Goal: Contribute content: Contribute content

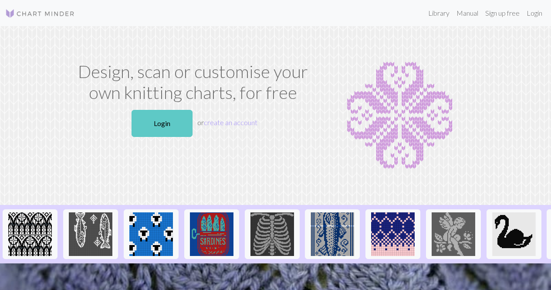
click at [160, 120] on link "Login" at bounding box center [162, 123] width 61 height 27
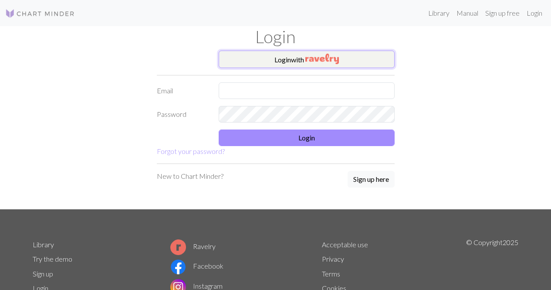
click at [355, 55] on button "Login with" at bounding box center [307, 59] width 176 height 17
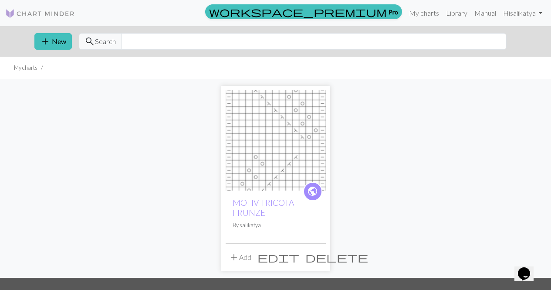
click at [299, 257] on span "edit" at bounding box center [278, 257] width 42 height 12
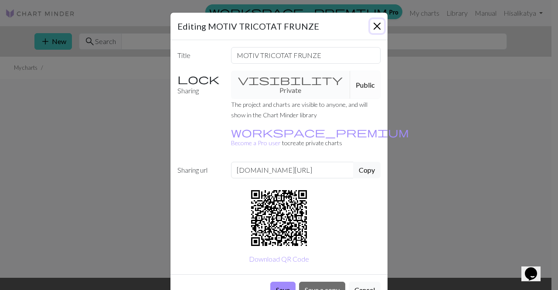
click at [376, 26] on button "Close" at bounding box center [377, 26] width 14 height 14
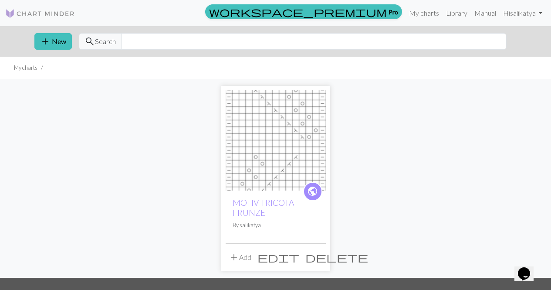
click at [257, 235] on div "public MOTIV TRICOTAT FRUNZE By [PERSON_NAME]" at bounding box center [276, 216] width 100 height 53
click at [299, 257] on span "edit" at bounding box center [278, 257] width 42 height 12
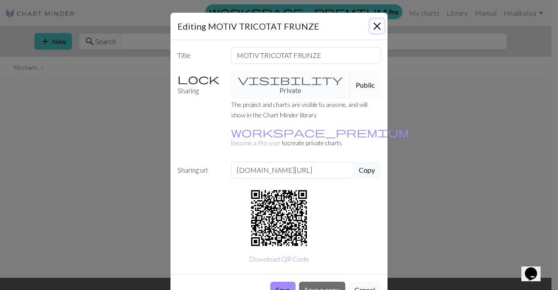
click at [375, 20] on button "Close" at bounding box center [377, 26] width 14 height 14
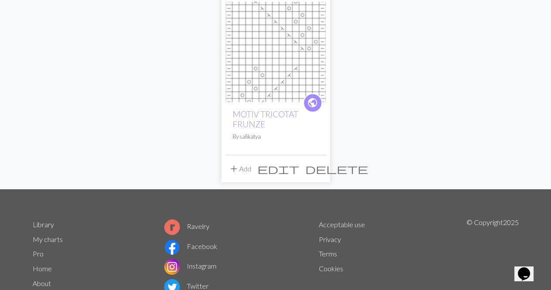
scroll to position [89, 0]
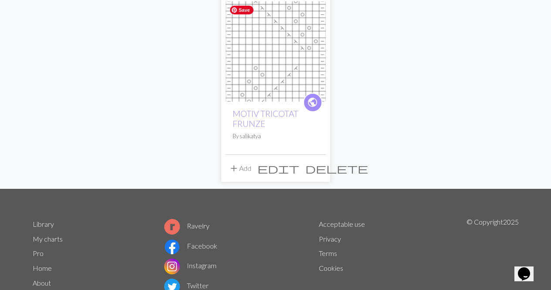
click at [292, 83] on img at bounding box center [276, 51] width 100 height 100
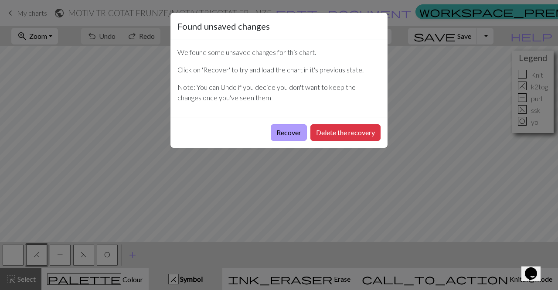
click at [285, 133] on button "Recover" at bounding box center [288, 132] width 36 height 17
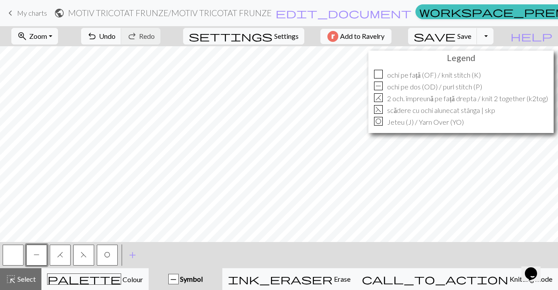
scroll to position [24, 0]
click at [284, 37] on span "Settings" at bounding box center [286, 36] width 24 height 10
select select "aran"
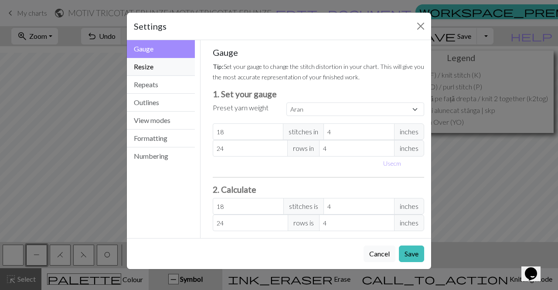
click at [177, 68] on button "Resize" at bounding box center [161, 67] width 68 height 18
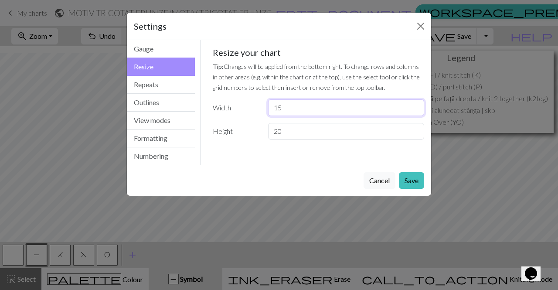
click at [294, 106] on input "15" at bounding box center [346, 107] width 156 height 17
type input "1"
type input "30"
click at [411, 176] on button "Save" at bounding box center [411, 180] width 25 height 17
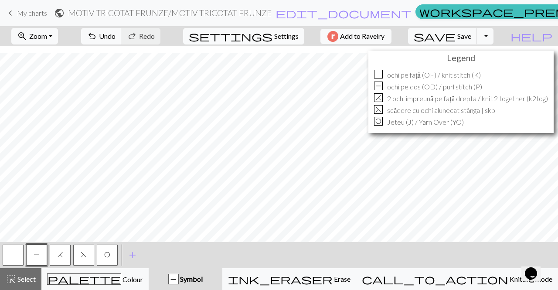
click at [282, 40] on span "Settings" at bounding box center [286, 36] width 24 height 10
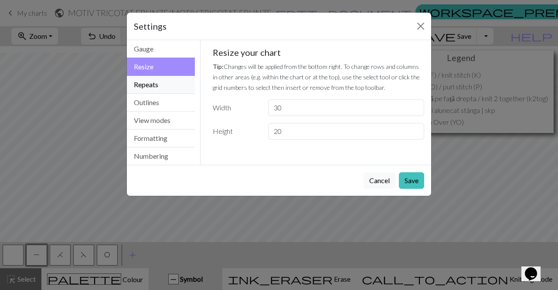
click at [166, 82] on button "Repeats" at bounding box center [161, 85] width 68 height 18
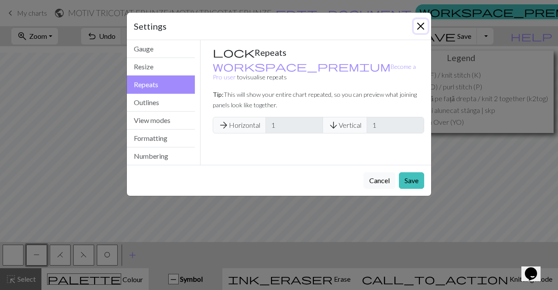
click at [421, 22] on button "Close" at bounding box center [420, 26] width 14 height 14
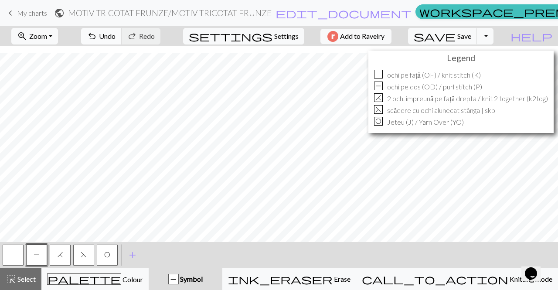
click at [97, 39] on span "undo" at bounding box center [92, 36] width 10 height 12
click at [283, 36] on span "Settings" at bounding box center [286, 36] width 24 height 10
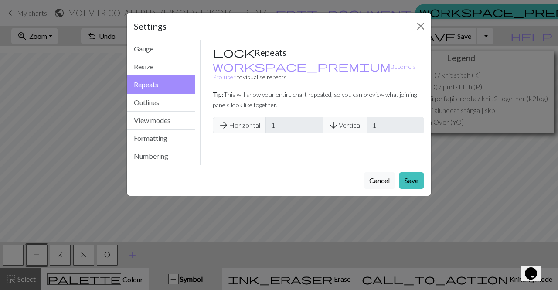
click at [239, 117] on span "arrow_forward Horizontal" at bounding box center [239, 125] width 53 height 17
click at [223, 119] on span "arrow_forward" at bounding box center [223, 125] width 10 height 12
click at [289, 152] on div "Gauge Tip: Set your gauge to change the stitch distortion in your chart. This w…" at bounding box center [318, 102] width 236 height 125
click at [158, 67] on button "Resize" at bounding box center [161, 67] width 68 height 18
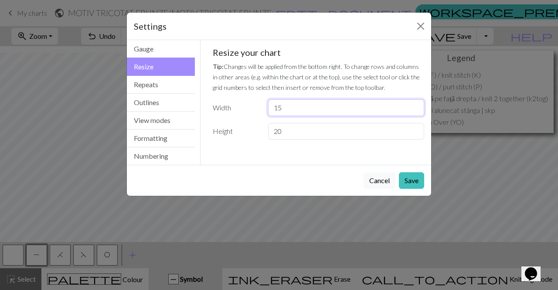
click at [285, 106] on input "15" at bounding box center [346, 107] width 156 height 17
type input "1"
type input "30"
click at [416, 178] on button "Save" at bounding box center [411, 180] width 25 height 17
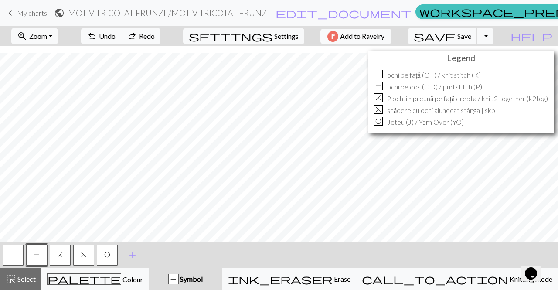
click at [12, 254] on button "button" at bounding box center [13, 254] width 21 height 21
click at [14, 257] on button "button" at bounding box center [13, 254] width 21 height 21
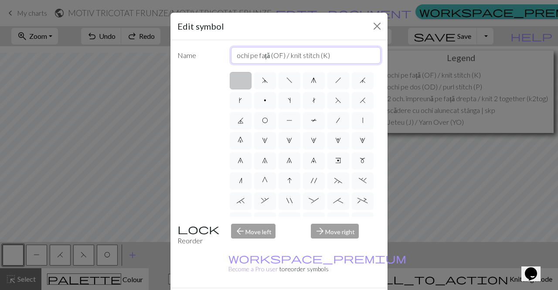
click at [278, 55] on input "ochi pe față (OF) / knit stitch (K)" at bounding box center [306, 55] width 150 height 17
click at [231, 59] on input "ochi pe față (of) / knit stitch (K)" at bounding box center [306, 55] width 150 height 17
type input "ochi pe față (of) / knit stitch (K)"
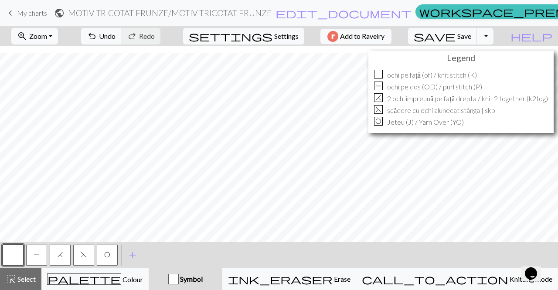
click at [34, 255] on span "P" at bounding box center [37, 254] width 6 height 7
click at [13, 254] on button "button" at bounding box center [13, 254] width 21 height 21
click at [10, 257] on button "button" at bounding box center [13, 254] width 21 height 21
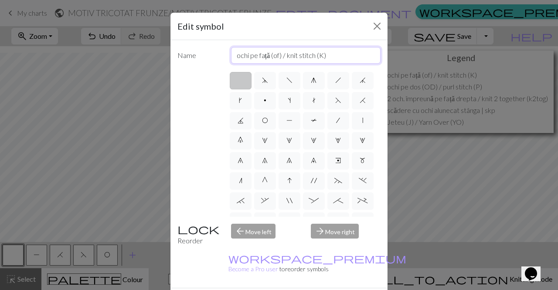
click at [325, 55] on input "ochi pe față (of) / knit stitch (K)" at bounding box center [306, 55] width 150 height 17
type input "ochi pe față (of) / knit stitch"
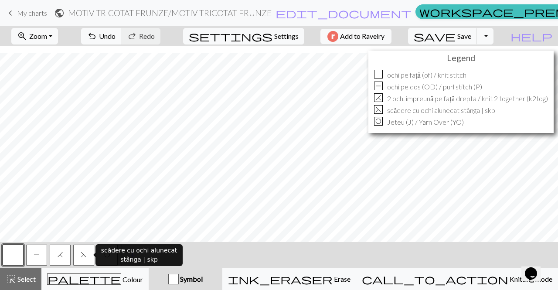
click at [82, 258] on button "F" at bounding box center [83, 254] width 21 height 21
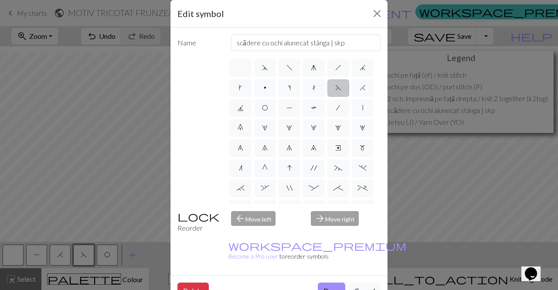
scroll to position [11, 0]
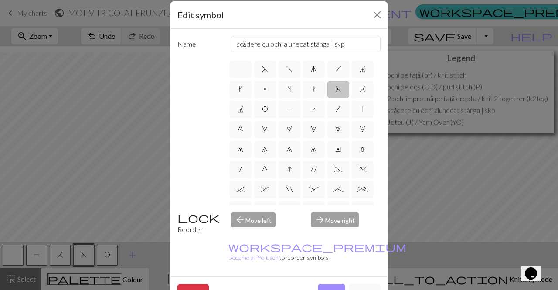
click at [60, 256] on div "Edit symbol Name scădere cu ochi alunecat stânga | skp d f g h j k p s t F H J …" at bounding box center [279, 145] width 558 height 290
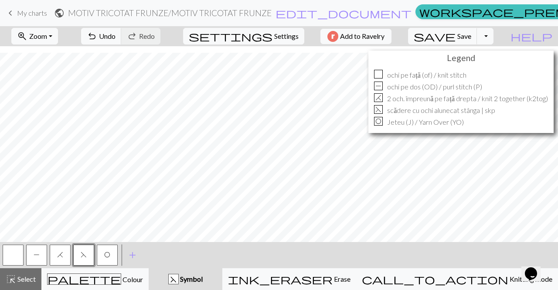
click at [55, 257] on button "H" at bounding box center [60, 254] width 21 height 21
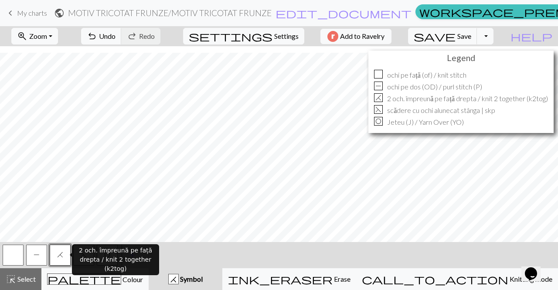
click at [55, 257] on button "H" at bounding box center [60, 254] width 21 height 21
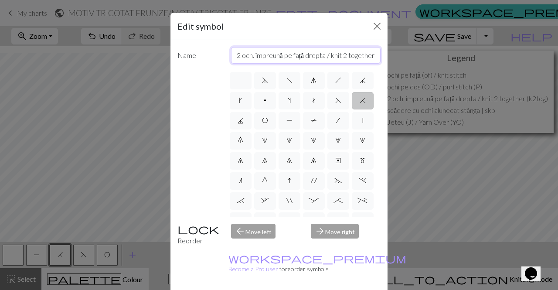
click at [373, 55] on input "2 och. împreună pe față drepta / knit 2 together (k2tog)" at bounding box center [306, 55] width 150 height 17
click at [369, 55] on input "2 och. împreună pe față drepta / knit 2 together (k2tog)" at bounding box center [306, 55] width 150 height 17
click at [351, 55] on input "2 och. împreună pe față drepta k2tog)" at bounding box center [306, 55] width 150 height 17
type input "2 och. împreună pe față drepta"
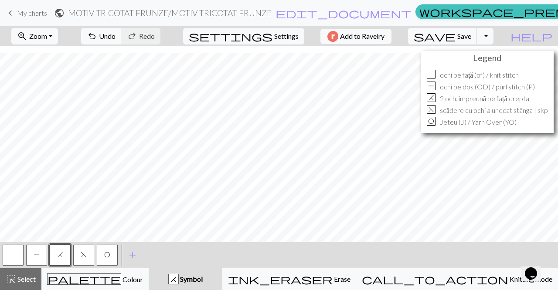
click at [82, 260] on button "F" at bounding box center [83, 254] width 21 height 21
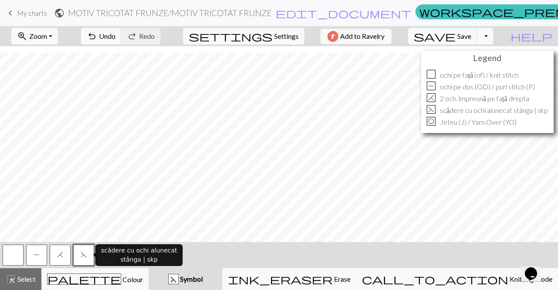
click at [82, 260] on button "F" at bounding box center [83, 254] width 21 height 21
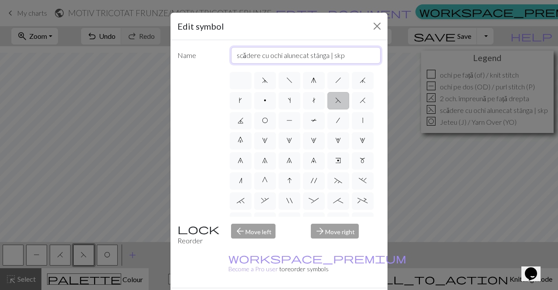
click at [344, 55] on input "scădere cu ochi alunecat stânga | skp" at bounding box center [306, 55] width 150 height 17
type input "scădere cu ochi alunecat stânga"
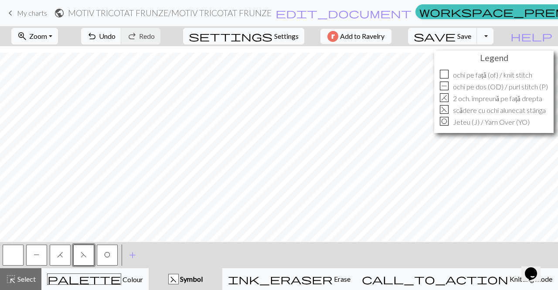
click at [285, 35] on span "Settings" at bounding box center [286, 36] width 24 height 10
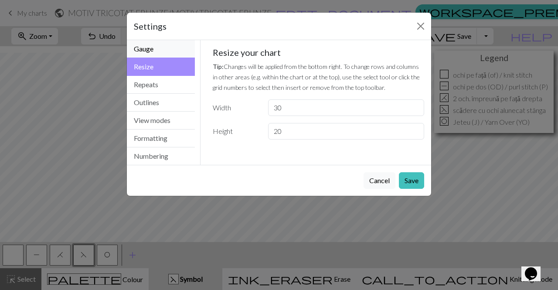
click at [162, 54] on button "Gauge" at bounding box center [161, 49] width 68 height 18
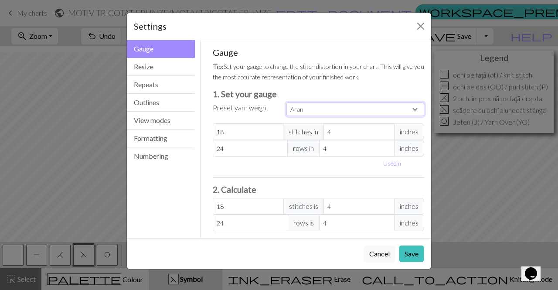
click at [416, 112] on select "Custom Square Lace Light Fingering Fingering Sport Double knit Worsted Aran Bul…" at bounding box center [355, 109] width 138 height 14
click at [164, 69] on button "Resize" at bounding box center [161, 67] width 68 height 18
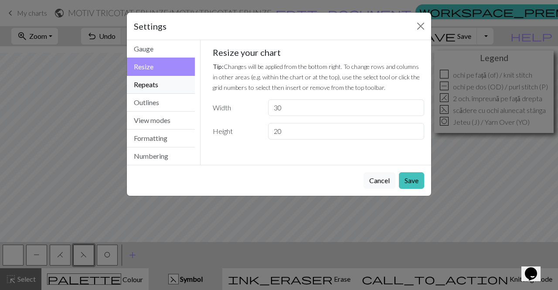
click at [165, 89] on button "Repeats" at bounding box center [161, 85] width 68 height 18
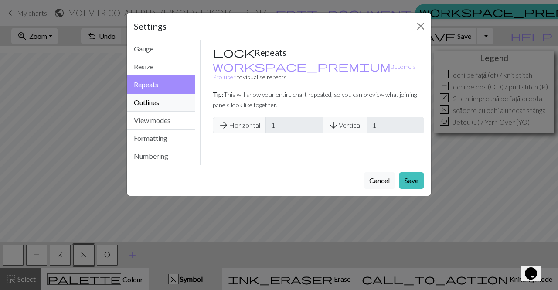
click at [168, 106] on button "Outlines" at bounding box center [161, 103] width 68 height 18
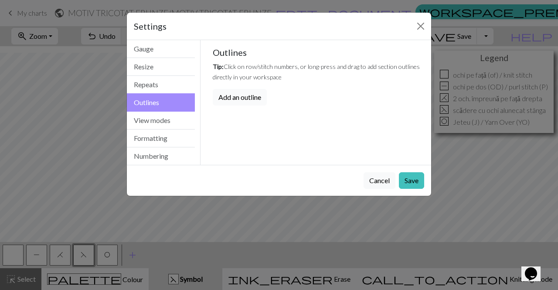
click at [237, 98] on button "Add an outline" at bounding box center [240, 97] width 54 height 17
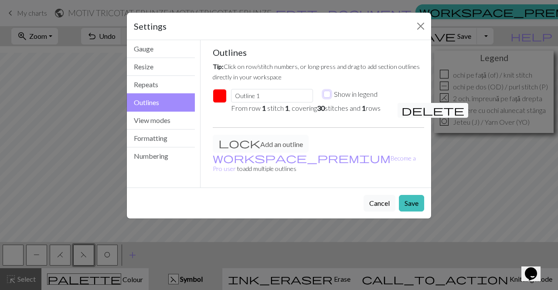
click at [327, 94] on input "Show in legend" at bounding box center [326, 94] width 7 height 7
checkbox input "false"
click at [413, 195] on button "Save" at bounding box center [411, 203] width 25 height 17
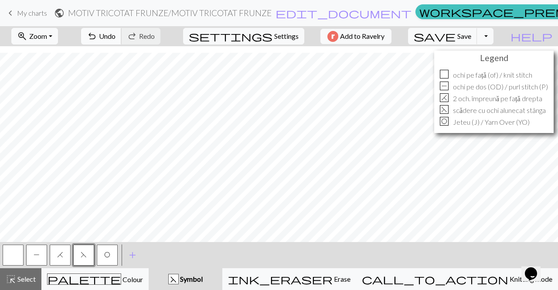
click at [97, 36] on span "undo" at bounding box center [92, 36] width 10 height 12
click at [262, 37] on span "settings" at bounding box center [231, 36] width 84 height 12
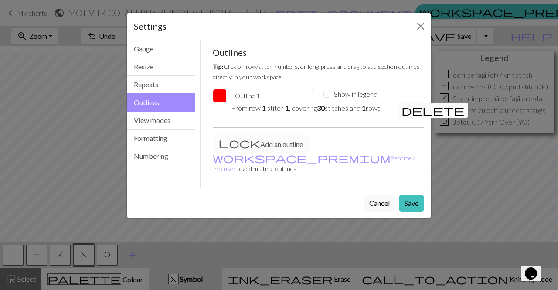
click at [406, 106] on span "delete" at bounding box center [432, 110] width 63 height 12
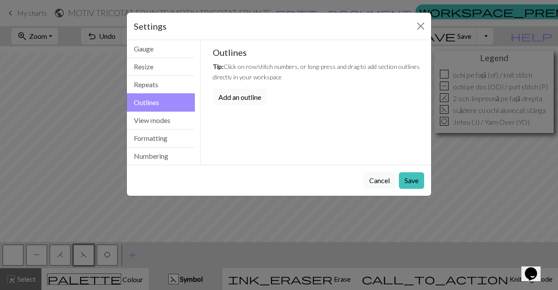
click at [262, 100] on button "Add an outline" at bounding box center [240, 97] width 54 height 17
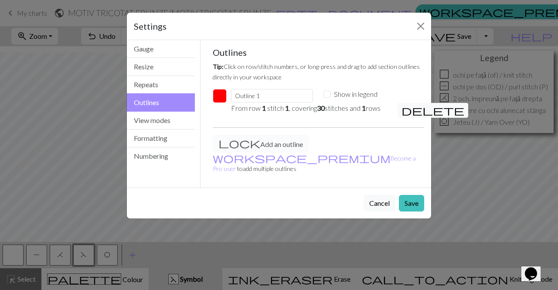
click at [308, 104] on p "From row 1 stitch 1 , covering 30 stitches and 1 rows" at bounding box center [309, 108] width 156 height 10
click at [327, 105] on p "From row 1 stitch 1 , covering 30 stitches and 1 rows" at bounding box center [309, 108] width 156 height 10
click at [407, 109] on span "delete" at bounding box center [432, 110] width 63 height 12
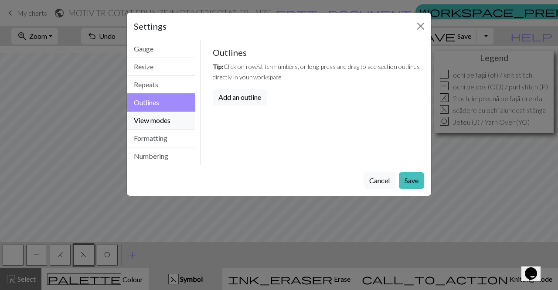
click at [162, 124] on button "View modes" at bounding box center [161, 121] width 68 height 18
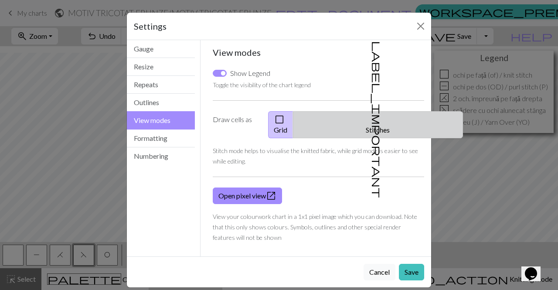
click at [394, 114] on button "label_important Stitches" at bounding box center [378, 124] width 170 height 27
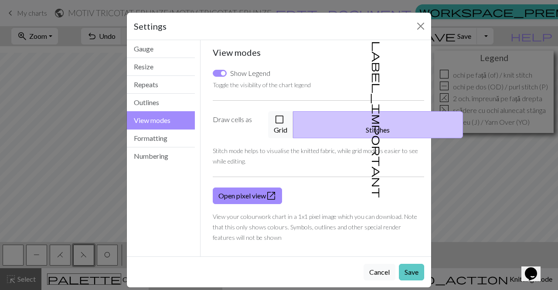
click at [419, 264] on button "Save" at bounding box center [411, 272] width 25 height 17
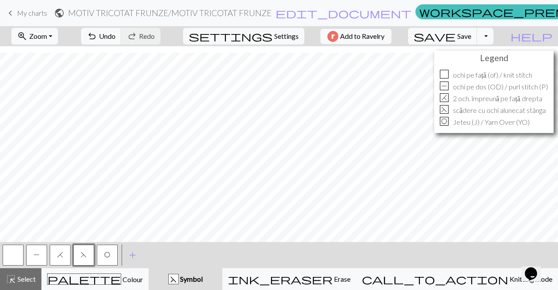
click at [12, 266] on div at bounding box center [13, 255] width 24 height 24
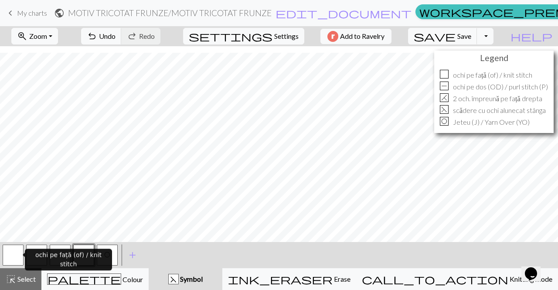
click at [11, 258] on button "button" at bounding box center [13, 254] width 21 height 21
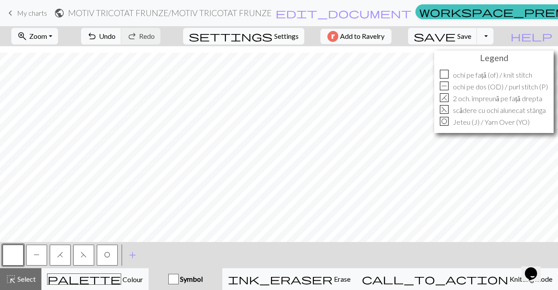
click at [288, 39] on span "Settings" at bounding box center [286, 36] width 24 height 10
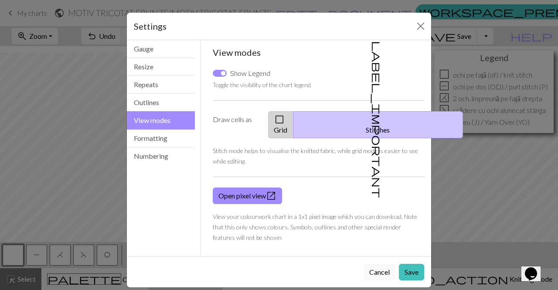
click at [293, 124] on button "check_box_outline_blank Grid" at bounding box center [280, 124] width 25 height 27
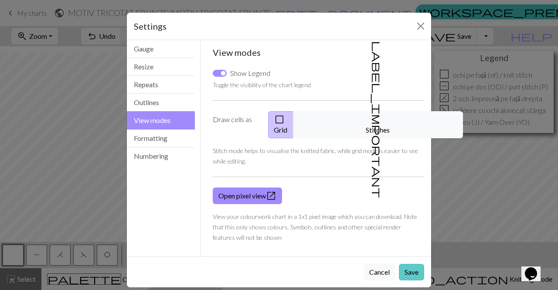
click at [416, 264] on button "Save" at bounding box center [411, 272] width 25 height 17
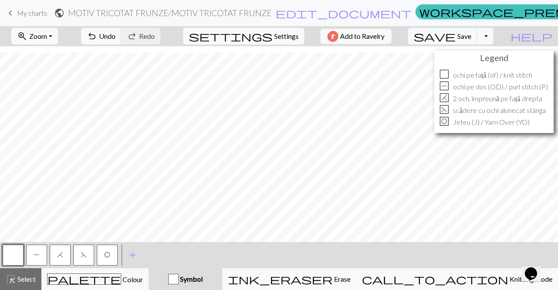
click at [289, 34] on span "Settings" at bounding box center [286, 36] width 24 height 10
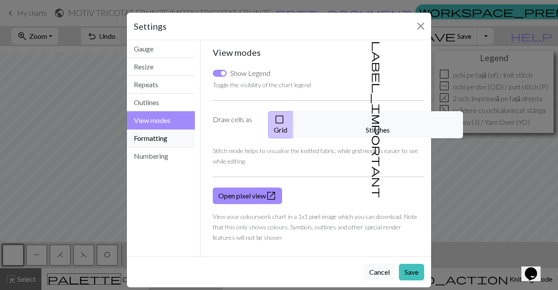
click at [178, 141] on button "Formatting" at bounding box center [161, 138] width 68 height 18
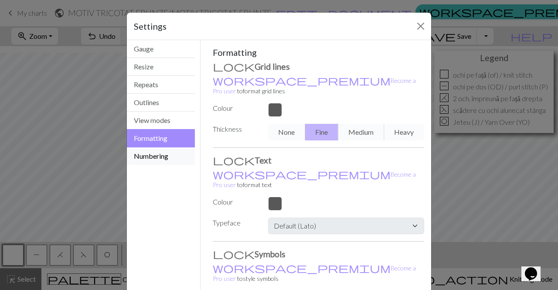
click at [159, 156] on button "Numbering" at bounding box center [161, 155] width 68 height 17
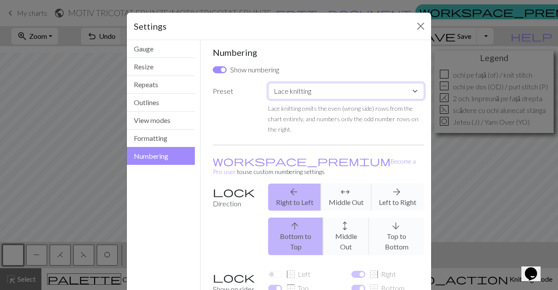
click at [383, 92] on select "Custom Knit flat Knit in the round Lace knitting Cross stitch" at bounding box center [346, 91] width 156 height 17
click at [215, 68] on input "Show numbering" at bounding box center [220, 69] width 14 height 7
checkbox input "false"
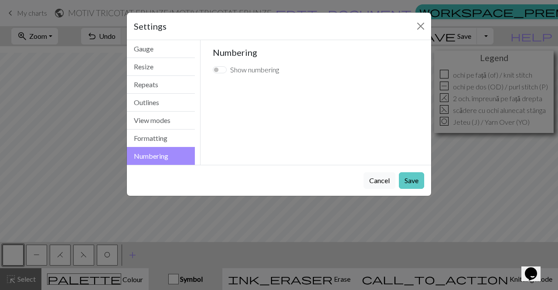
click at [411, 179] on button "Save" at bounding box center [411, 180] width 25 height 17
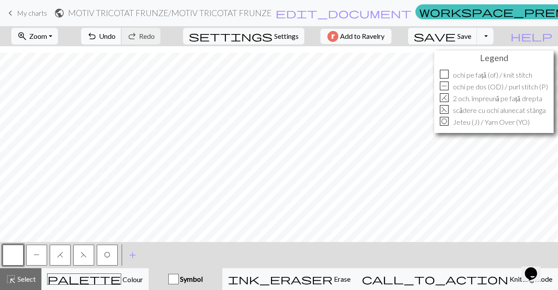
click at [97, 38] on span "undo" at bounding box center [92, 36] width 10 height 12
click at [279, 36] on span "Settings" at bounding box center [286, 36] width 24 height 10
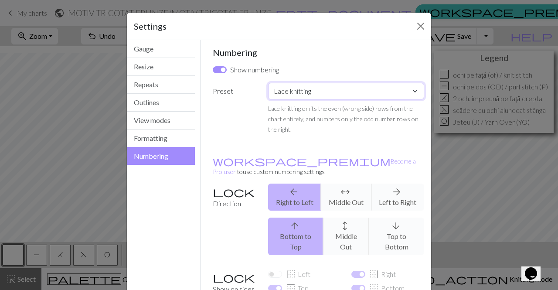
click at [398, 92] on select "Custom Knit flat Knit in the round Lace knitting Cross stitch" at bounding box center [346, 91] width 156 height 17
select select "round"
click at [268, 83] on select "Custom Knit flat Knit in the round Lace knitting Cross stitch" at bounding box center [346, 91] width 156 height 17
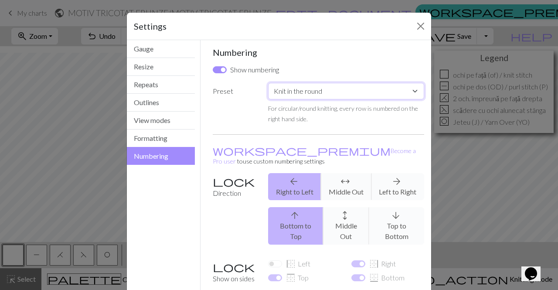
scroll to position [71, 0]
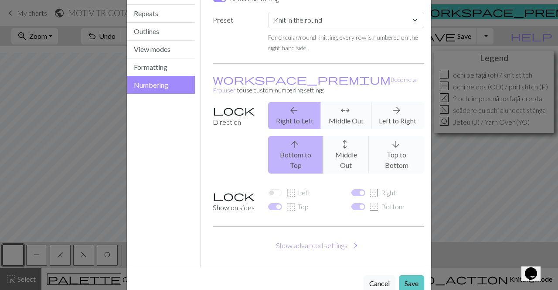
click at [411, 275] on button "Save" at bounding box center [411, 283] width 25 height 17
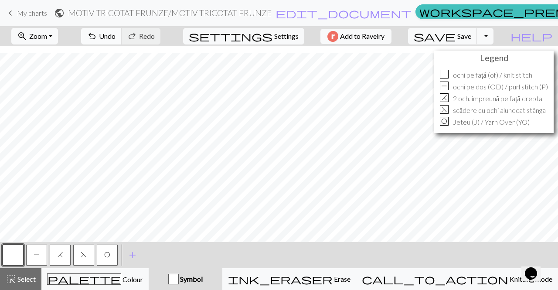
click at [97, 42] on span "undo" at bounding box center [92, 36] width 10 height 12
click at [14, 254] on button "button" at bounding box center [13, 254] width 21 height 21
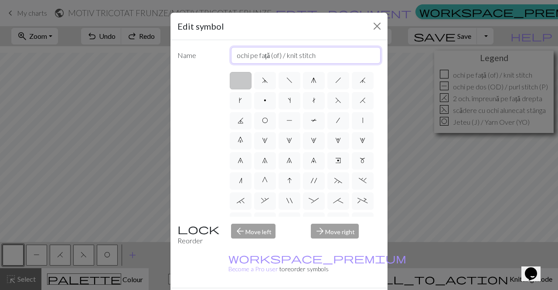
click at [315, 57] on input "ochi pe față (of) / knit stitch" at bounding box center [306, 55] width 150 height 17
type input "ochi pe față (of)"
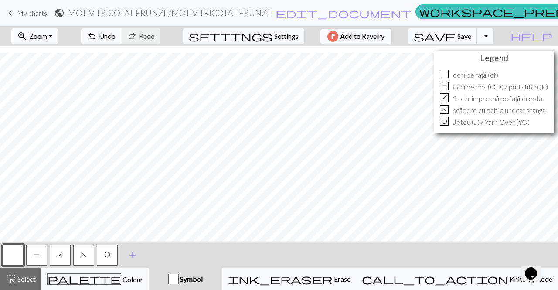
click at [37, 252] on span "P" at bounding box center [37, 254] width 6 height 7
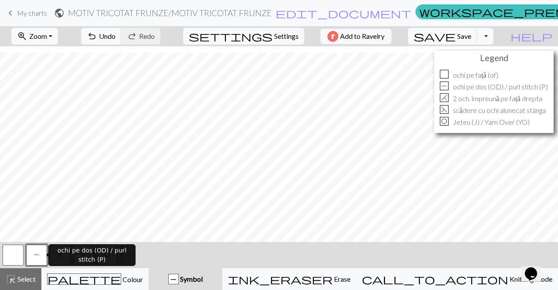
click at [37, 252] on span "P" at bounding box center [37, 254] width 6 height 7
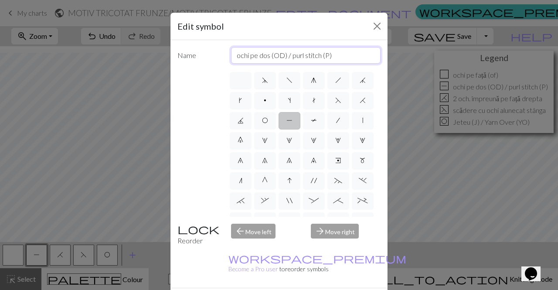
click at [332, 53] on input "ochi pe dos (OD) / purl stitch (P)" at bounding box center [306, 55] width 150 height 17
click at [332, 53] on input "ochi pe dos (OD)" at bounding box center [306, 55] width 150 height 17
type input "ochi pe dos (od)"
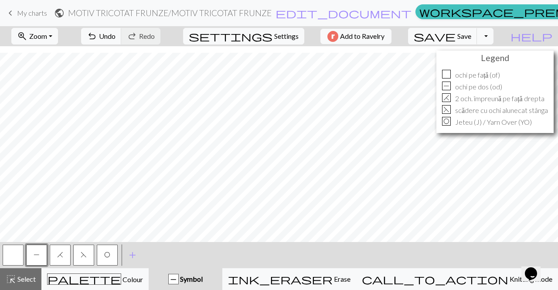
click at [62, 254] on span "H" at bounding box center [60, 254] width 6 height 7
click at [107, 260] on button "O" at bounding box center [107, 254] width 21 height 21
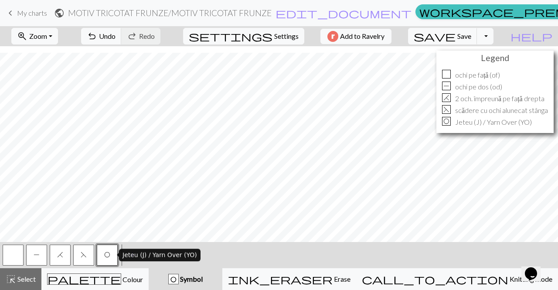
click at [107, 260] on button "O" at bounding box center [107, 254] width 21 height 21
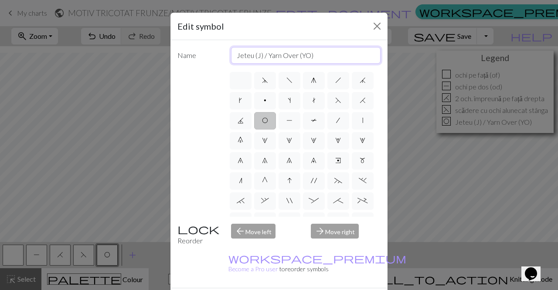
click at [313, 55] on input "Jeteu (J) / Yarn Over (YO)" at bounding box center [306, 55] width 150 height 17
type input "Jeteu (J)"
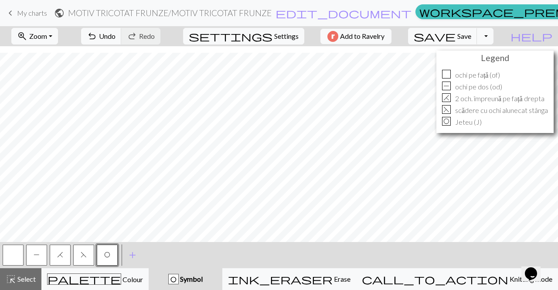
click at [79, 261] on button "F" at bounding box center [83, 254] width 21 height 21
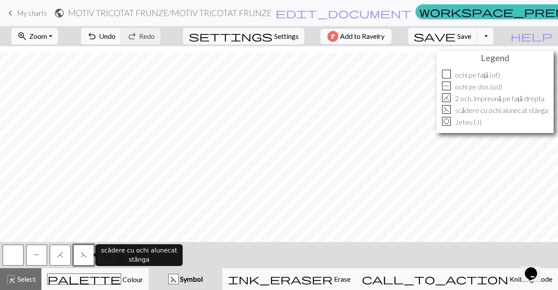
click at [79, 261] on button "F" at bounding box center [83, 254] width 21 height 21
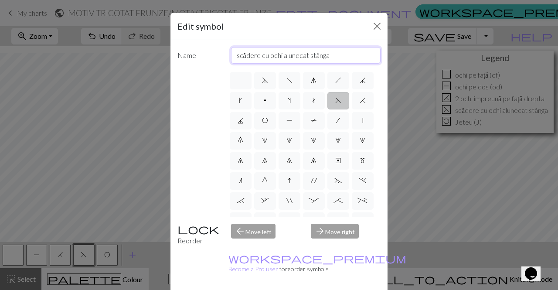
click at [333, 55] on input "scădere cu ochi alunecat stânga" at bounding box center [306, 55] width 150 height 17
type input "scădere cu ochi alunecat st."
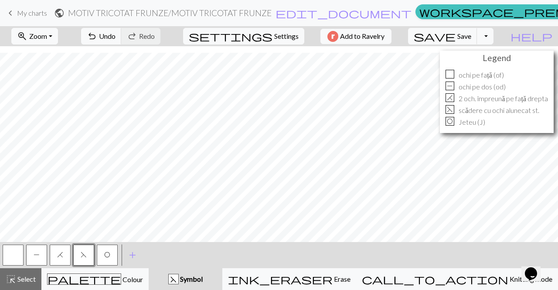
click at [60, 253] on span "H" at bounding box center [60, 254] width 6 height 7
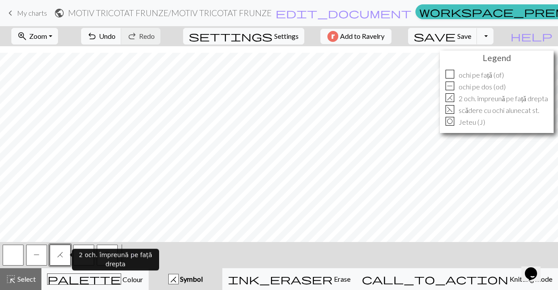
click at [60, 253] on span "H" at bounding box center [60, 254] width 6 height 7
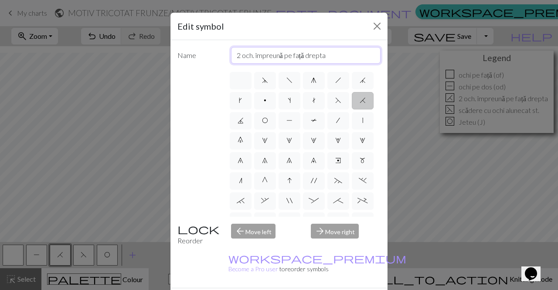
click at [335, 52] on input "2 och. împreună pe față drepta" at bounding box center [306, 55] width 150 height 17
type input "2 och. împreună pe față dr."
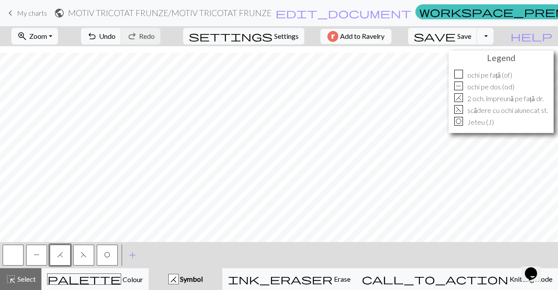
click at [58, 43] on button "zoom_in Zoom Zoom" at bounding box center [34, 36] width 47 height 17
click at [55, 108] on button "50%" at bounding box center [46, 105] width 69 height 14
click at [58, 38] on button "zoom_in Zoom Zoom" at bounding box center [34, 36] width 47 height 17
click at [61, 54] on button "Fit all" at bounding box center [46, 55] width 69 height 14
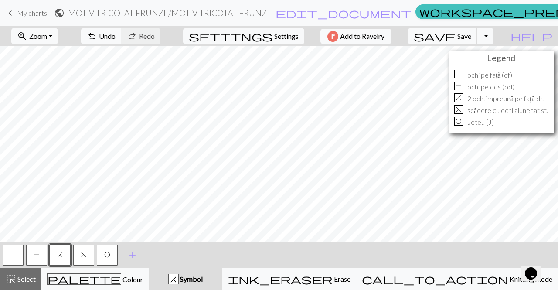
click at [59, 257] on span "H" at bounding box center [60, 254] width 6 height 7
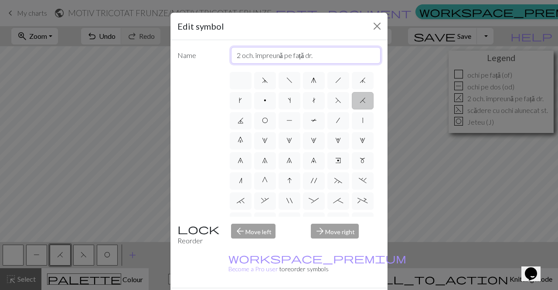
click at [319, 60] on input "2 och. împreună pe față dr." at bounding box center [306, 55] width 150 height 17
type input "2 och. împreună pe față dreapta"
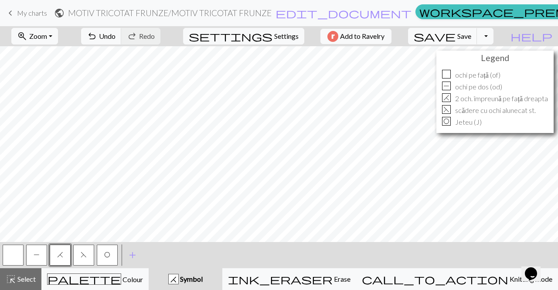
click at [89, 261] on button "F" at bounding box center [83, 254] width 21 height 21
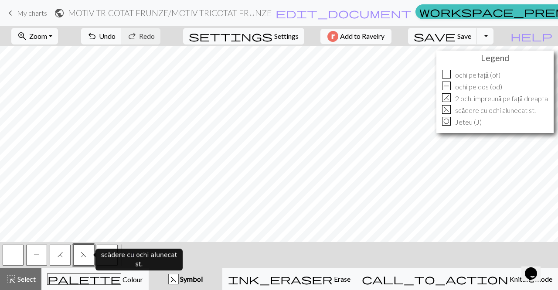
click at [85, 254] on span "F" at bounding box center [84, 254] width 6 height 7
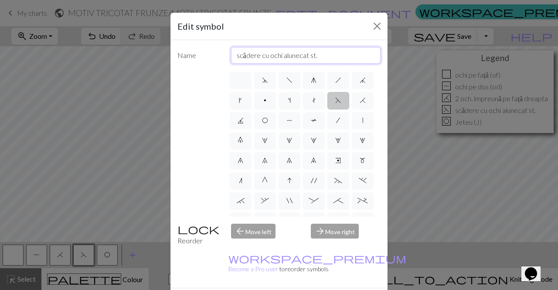
click at [321, 57] on input "scădere cu ochi alunecat st." at bounding box center [306, 55] width 150 height 17
type input "scădere cu ochi alunecat stânga"
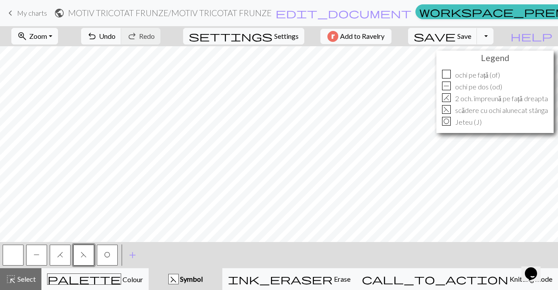
click at [47, 34] on span "Zoom" at bounding box center [38, 36] width 18 height 8
click at [60, 57] on button "Fit all" at bounding box center [46, 55] width 69 height 14
click at [58, 31] on button "zoom_in Zoom Zoom" at bounding box center [34, 36] width 47 height 17
click at [63, 74] on button "Fit width" at bounding box center [46, 69] width 69 height 14
click at [58, 36] on button "zoom_in Zoom Zoom" at bounding box center [34, 36] width 47 height 17
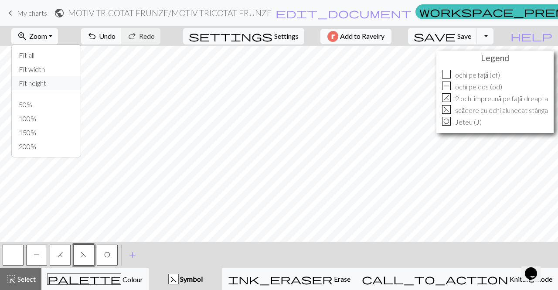
click at [64, 85] on button "Fit height" at bounding box center [46, 83] width 69 height 14
click at [58, 37] on button "zoom_in Zoom Zoom" at bounding box center [34, 36] width 47 height 17
click at [58, 61] on button "Fit all" at bounding box center [46, 55] width 69 height 14
click at [47, 40] on span "Zoom" at bounding box center [38, 36] width 18 height 8
click at [47, 120] on button "100%" at bounding box center [46, 119] width 69 height 14
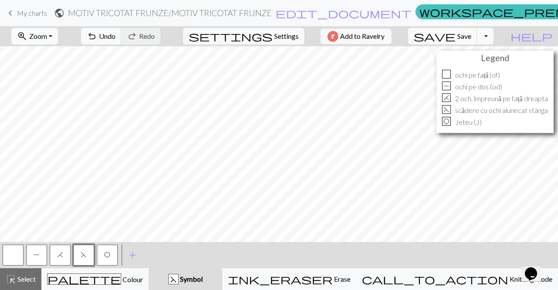
click at [47, 39] on span "Zoom" at bounding box center [38, 36] width 18 height 8
click at [45, 110] on button "50%" at bounding box center [46, 105] width 69 height 14
click at [58, 38] on button "zoom_in Zoom Zoom" at bounding box center [34, 36] width 47 height 17
click at [60, 56] on button "Fit all" at bounding box center [46, 55] width 69 height 14
click at [278, 41] on span "Settings" at bounding box center [286, 36] width 24 height 10
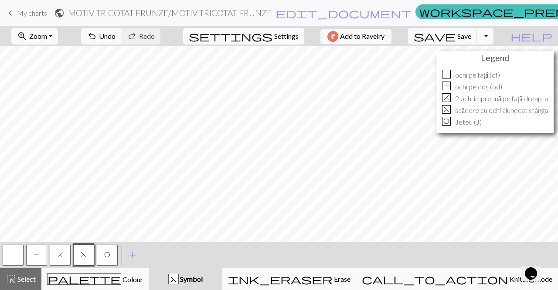
select select "lace"
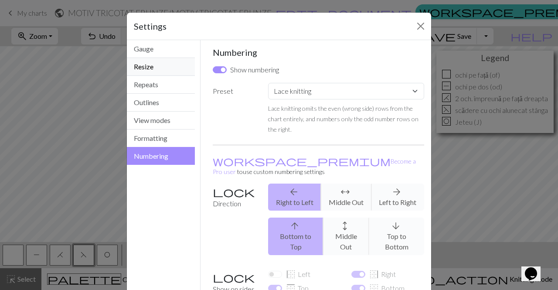
click at [160, 68] on button "Resize" at bounding box center [161, 67] width 68 height 18
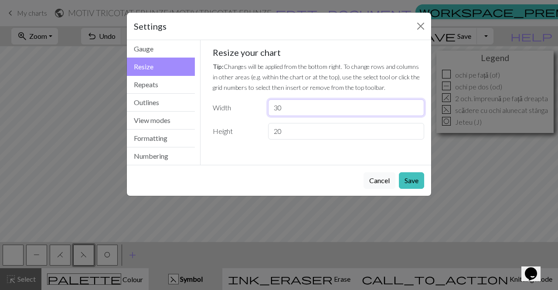
click at [281, 107] on input "30" at bounding box center [346, 107] width 156 height 17
type input "3"
type input "15"
click at [417, 183] on button "Save" at bounding box center [411, 180] width 25 height 17
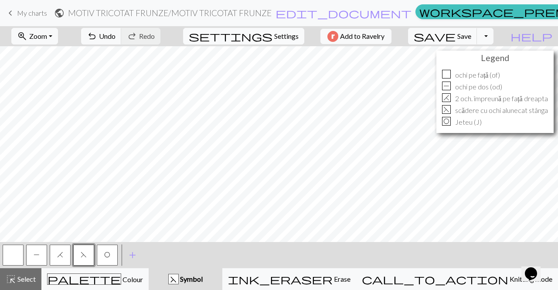
click at [277, 38] on span "Settings" at bounding box center [286, 36] width 24 height 10
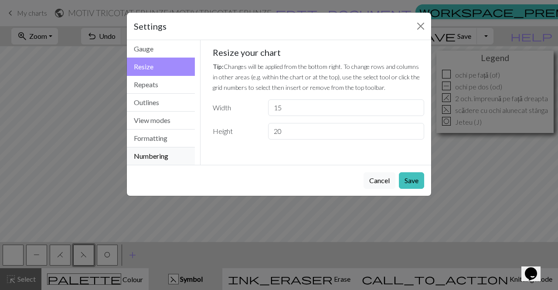
click at [171, 159] on button "Numbering" at bounding box center [161, 155] width 68 height 17
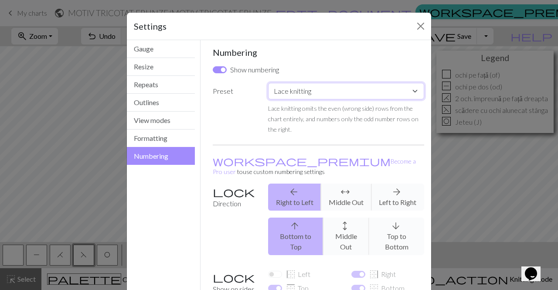
click at [290, 95] on select "Custom Knit flat Knit in the round Lace knitting Cross stitch" at bounding box center [346, 91] width 156 height 17
select select "flat"
click at [268, 83] on select "Custom Knit flat Knit in the round Lace knitting Cross stitch" at bounding box center [346, 91] width 156 height 17
checkbox input "true"
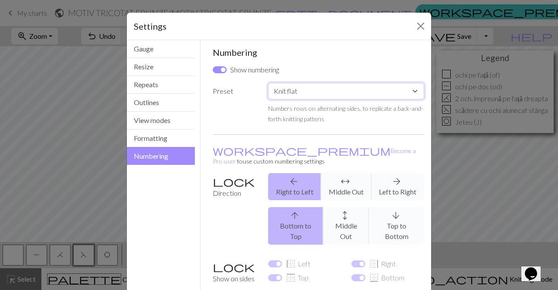
scroll to position [71, 0]
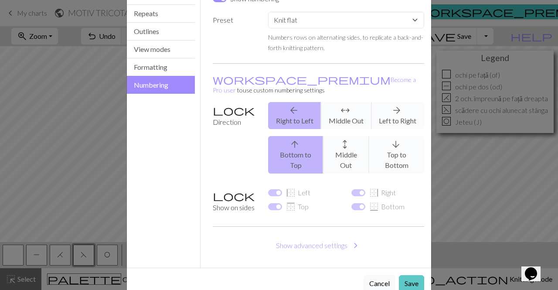
click at [415, 275] on button "Save" at bounding box center [411, 283] width 25 height 17
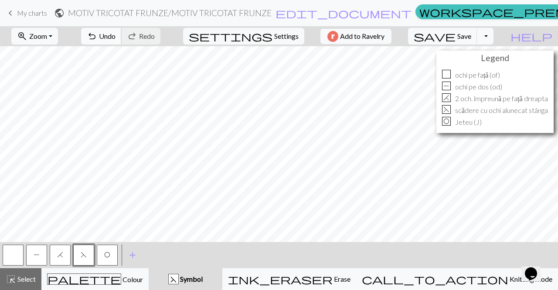
click at [97, 40] on span "undo" at bounding box center [92, 36] width 10 height 12
click at [137, 40] on span "redo" at bounding box center [132, 36] width 10 height 12
click at [97, 37] on span "undo" at bounding box center [92, 36] width 10 height 12
click at [384, 37] on span "Add to Ravelry" at bounding box center [362, 36] width 44 height 11
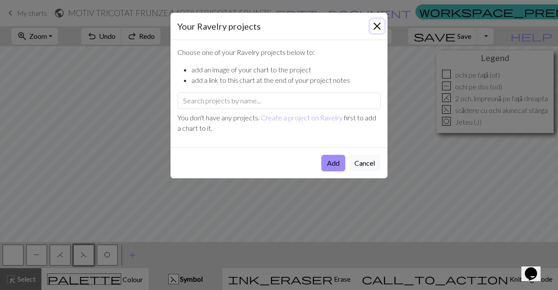
click at [376, 27] on button "Close" at bounding box center [377, 26] width 14 height 14
